Goal: Subscribe to service/newsletter

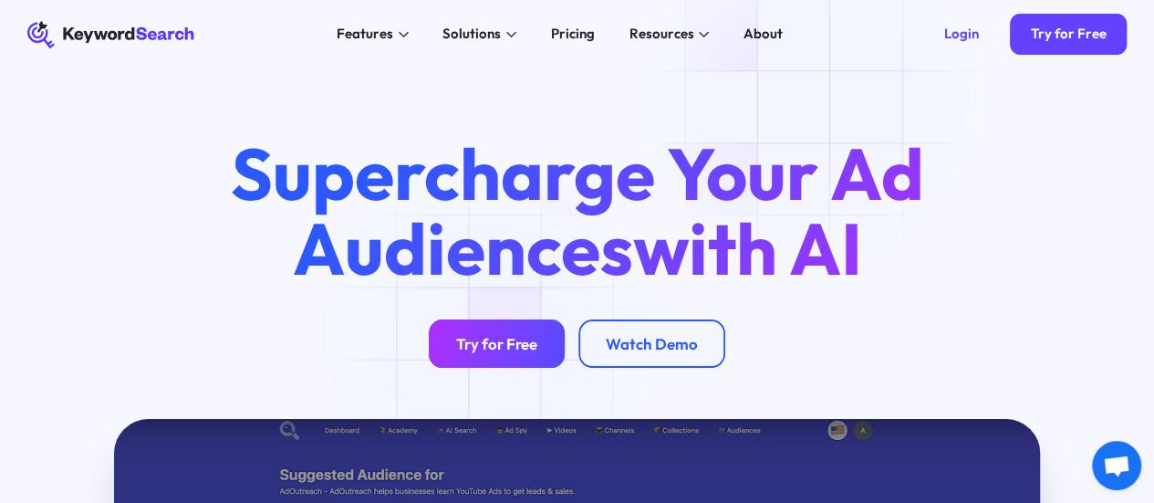
click at [492, 337] on link "Try for Free" at bounding box center [497, 343] width 136 height 48
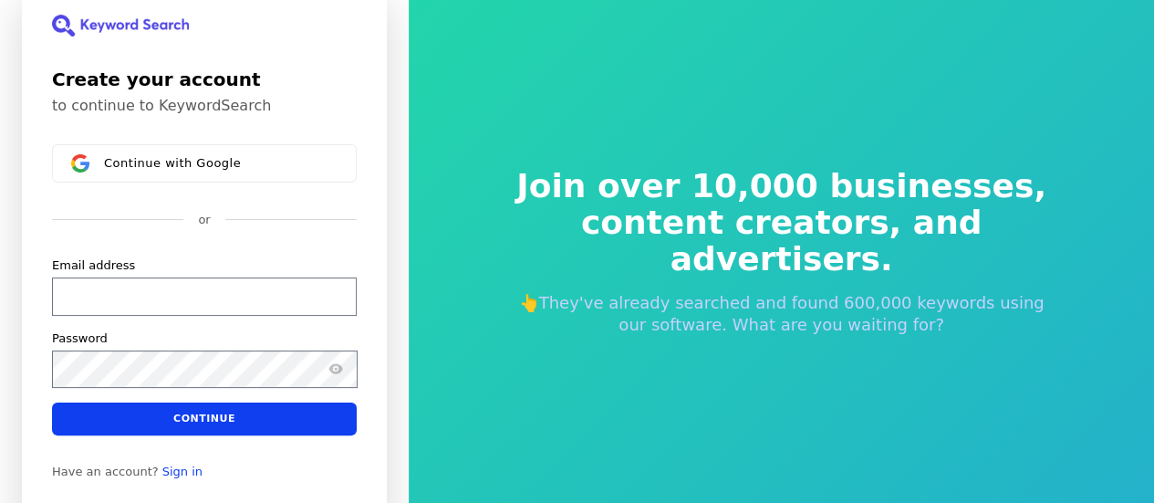
scroll to position [22, 0]
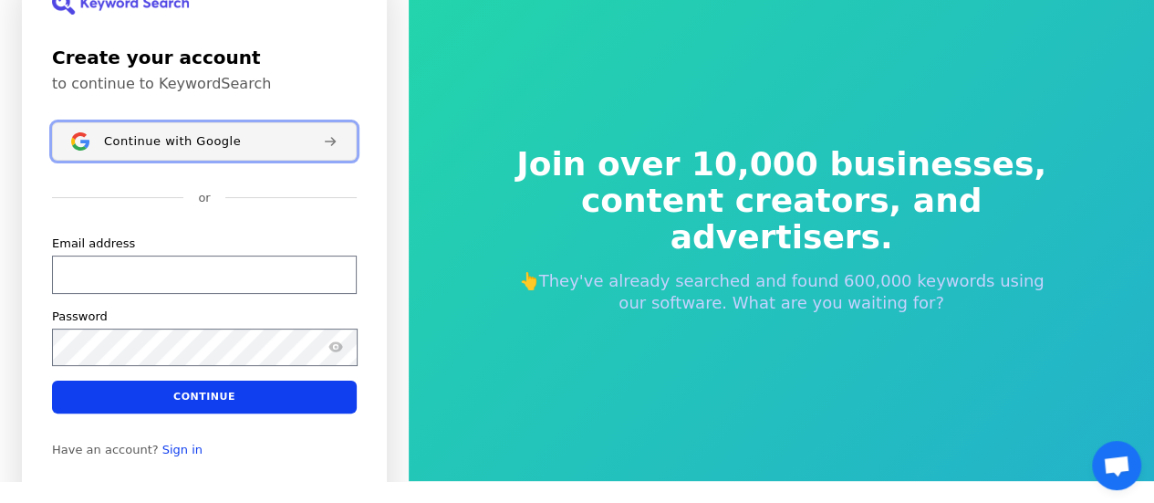
click at [195, 147] on span "Continue with Google" at bounding box center [172, 141] width 137 height 15
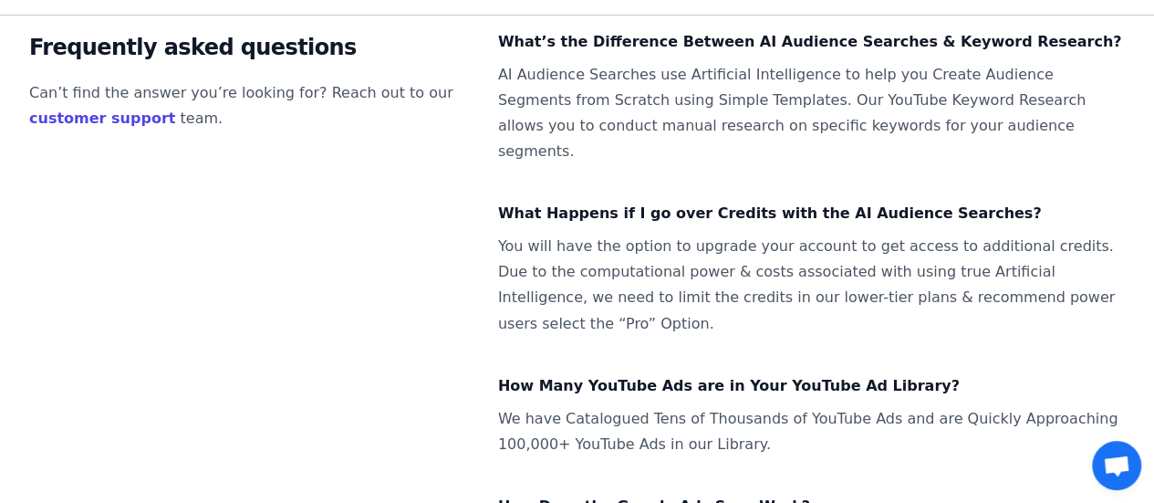
scroll to position [1441, 0]
